Goal: Find specific page/section: Find specific page/section

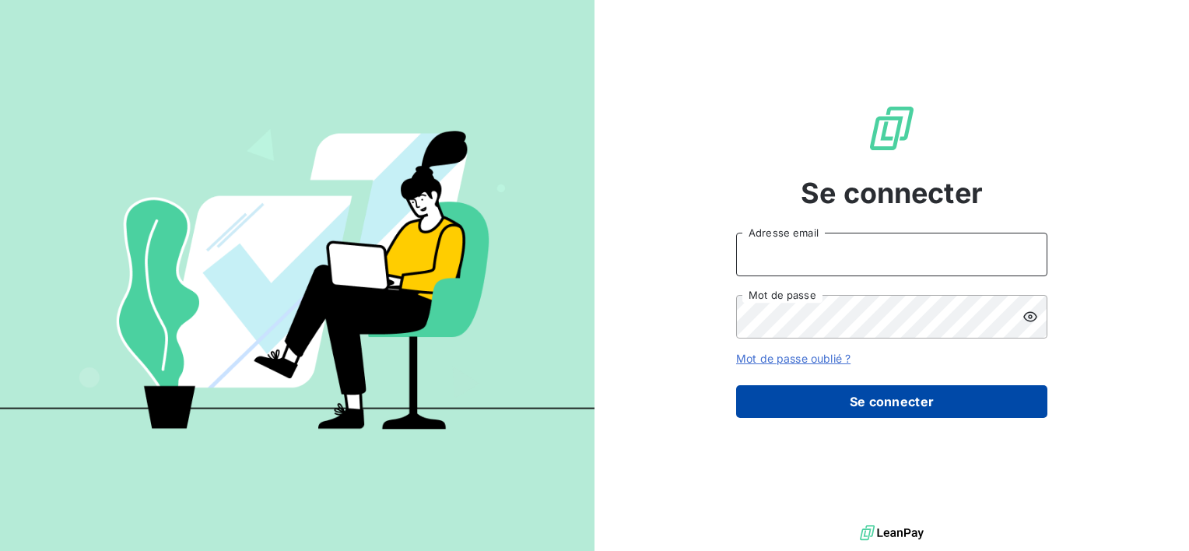
type input "[EMAIL_ADDRESS][DOMAIN_NAME]"
click at [868, 399] on button "Se connecter" at bounding box center [891, 401] width 311 height 33
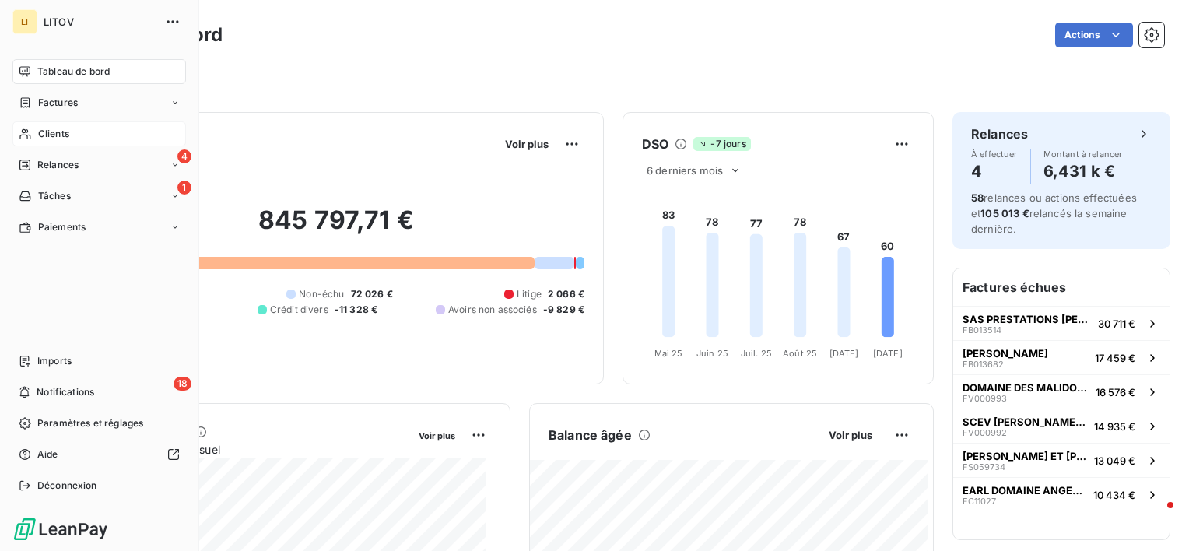
click at [38, 127] on span "Clients" at bounding box center [53, 134] width 31 height 14
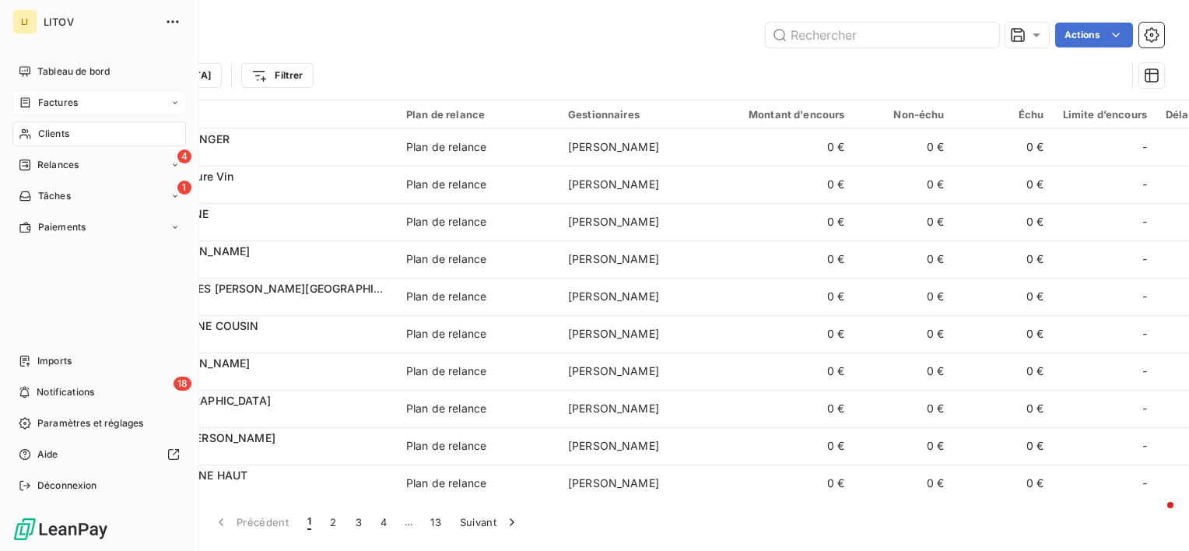
click at [63, 107] on span "Factures" at bounding box center [58, 103] width 40 height 14
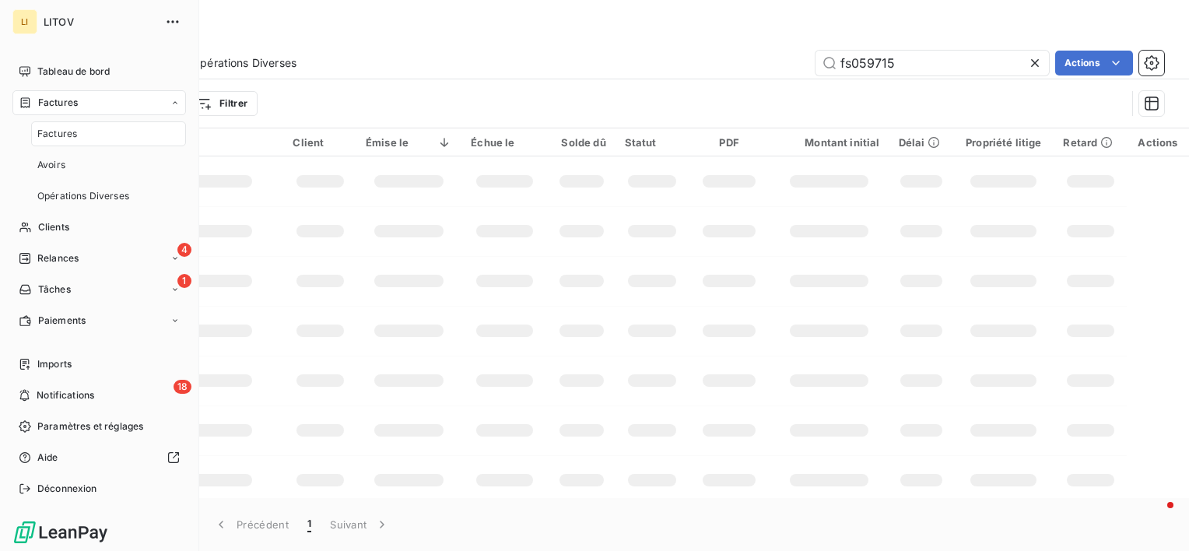
click at [63, 103] on span "Factures" at bounding box center [58, 103] width 40 height 14
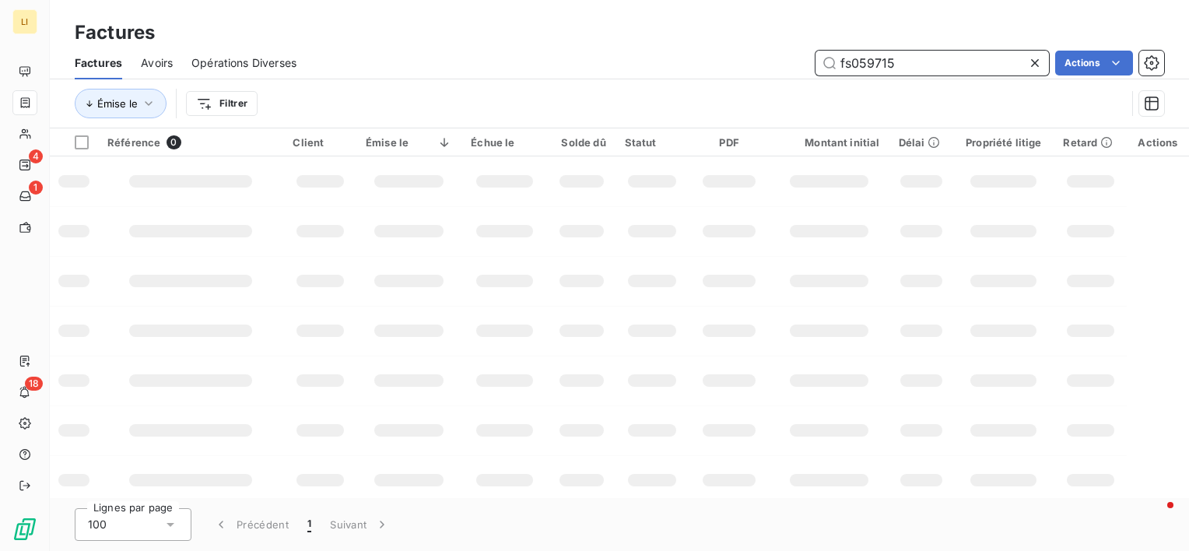
drag, startPoint x: 941, startPoint y: 65, endPoint x: 753, endPoint y: 65, distance: 187.6
click at [753, 64] on div "fs059715 Actions" at bounding box center [739, 63] width 849 height 25
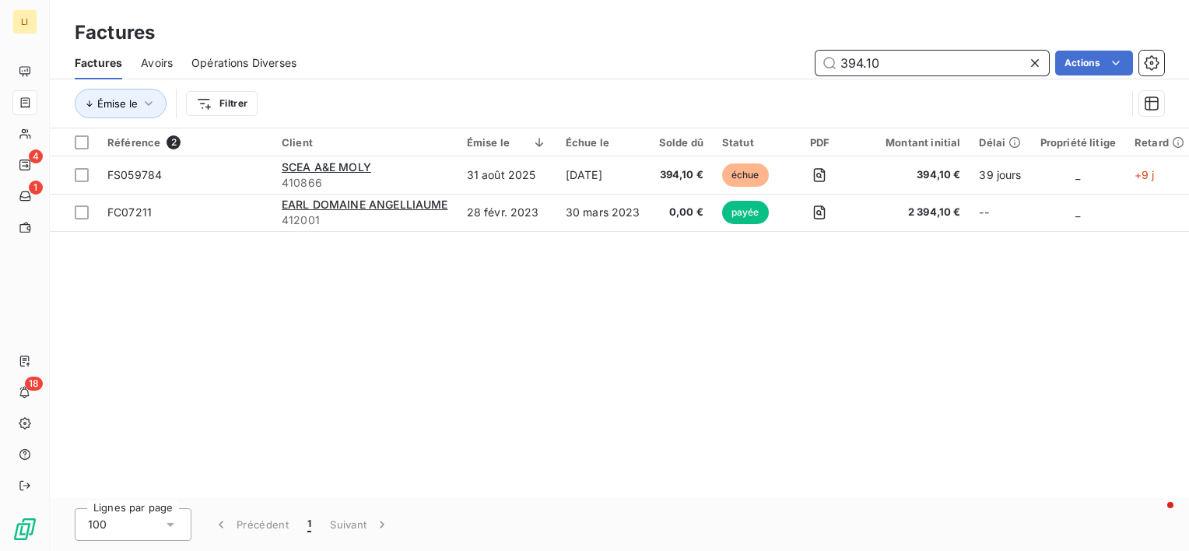
drag, startPoint x: 887, startPoint y: 59, endPoint x: 778, endPoint y: 62, distance: 109.0
click at [794, 61] on div "394.10 Actions" at bounding box center [739, 63] width 849 height 25
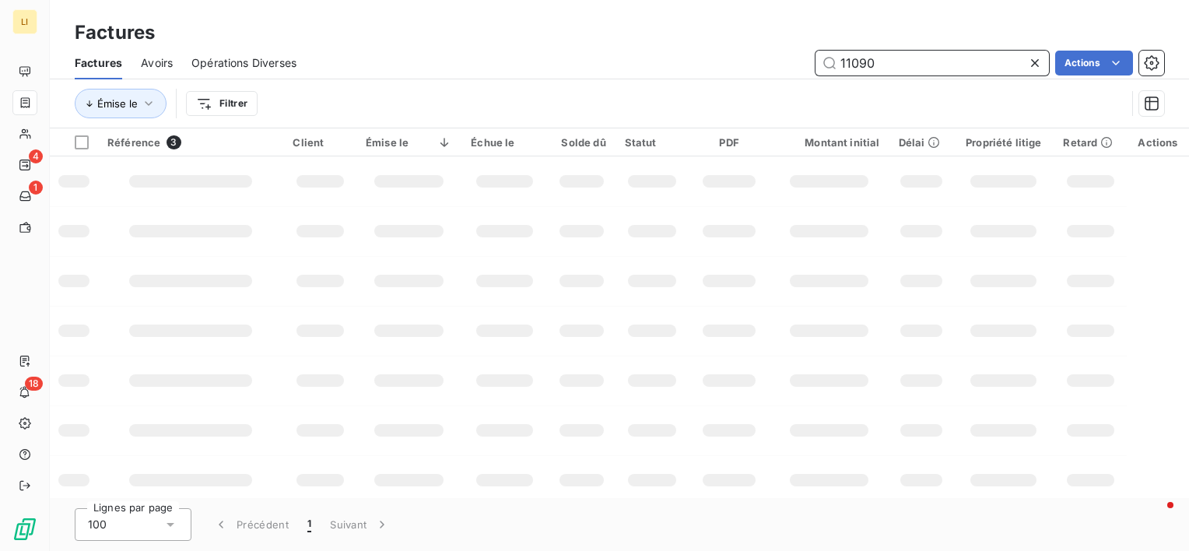
drag, startPoint x: 890, startPoint y: 53, endPoint x: 666, endPoint y: 74, distance: 225.2
click at [688, 72] on div "11090 Actions" at bounding box center [739, 63] width 849 height 25
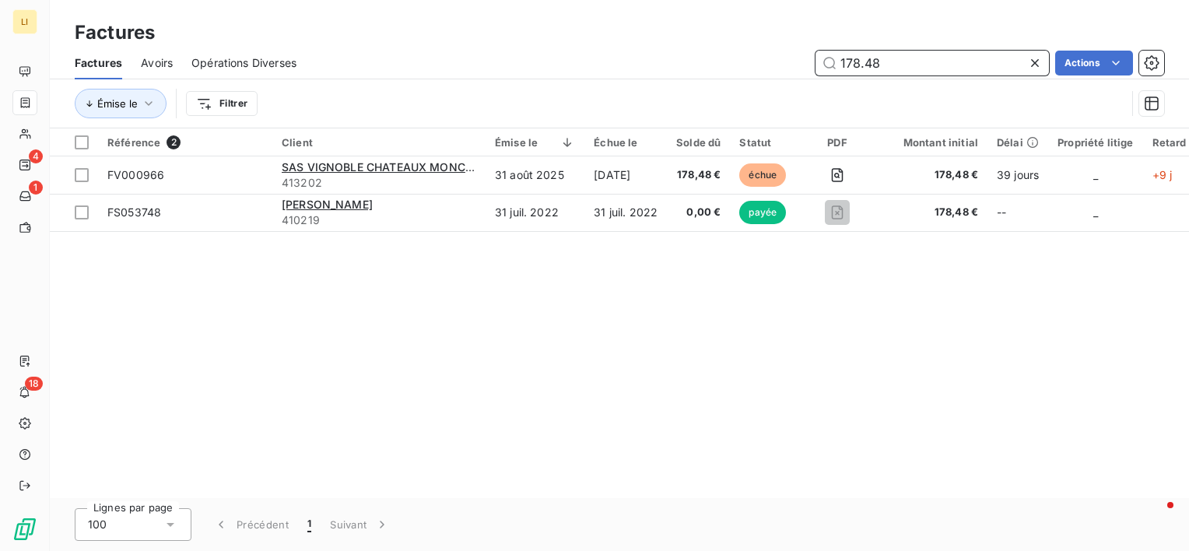
type input "178.48"
